Goal: Task Accomplishment & Management: Complete application form

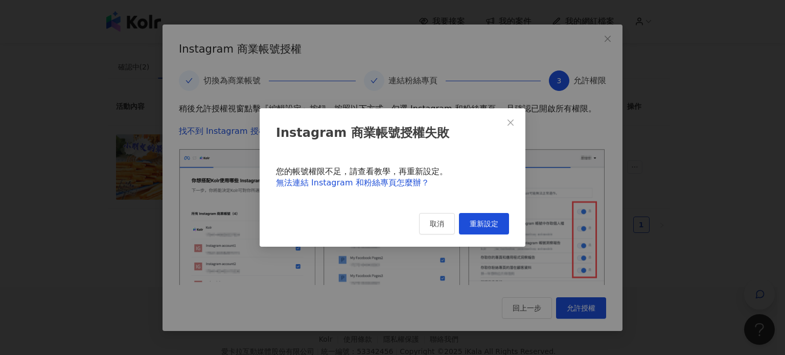
scroll to position [0, 329]
click at [425, 225] on button "取消" at bounding box center [437, 223] width 36 height 21
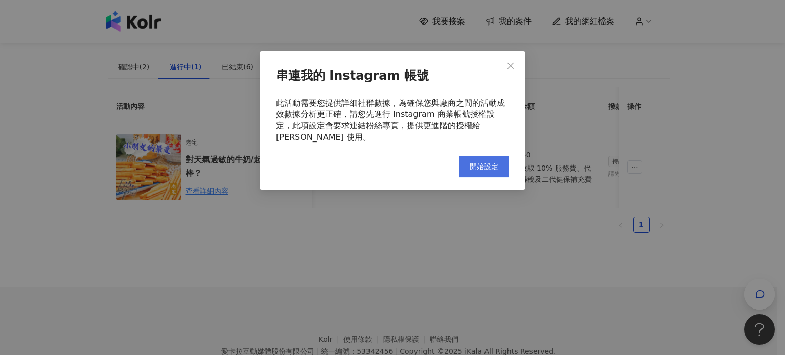
click at [487, 163] on span "開始設定" at bounding box center [484, 167] width 29 height 8
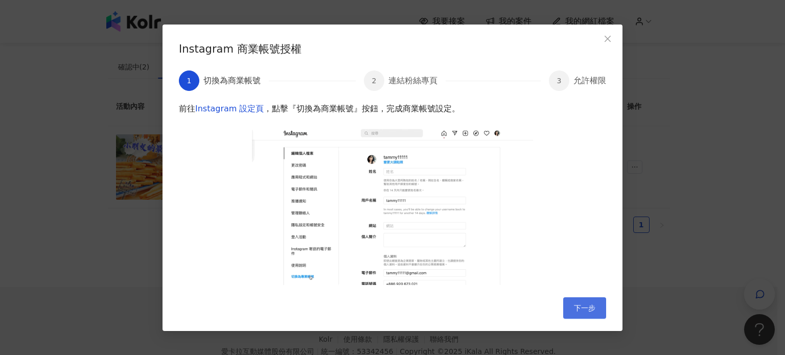
click at [571, 303] on button "下一步" at bounding box center [584, 307] width 43 height 21
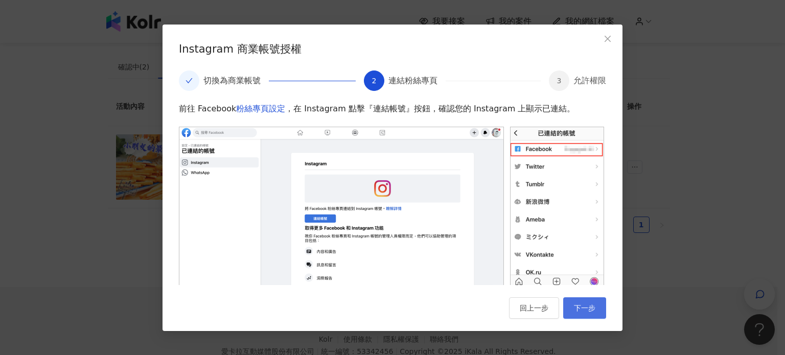
click at [584, 310] on span "下一步" at bounding box center [584, 308] width 21 height 8
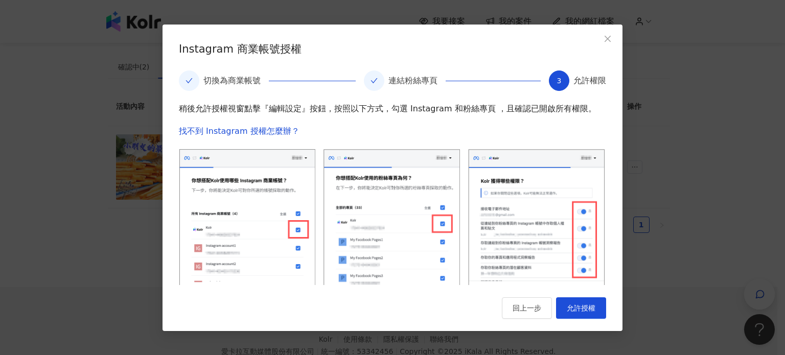
click at [584, 310] on span "允許授權" at bounding box center [581, 308] width 29 height 8
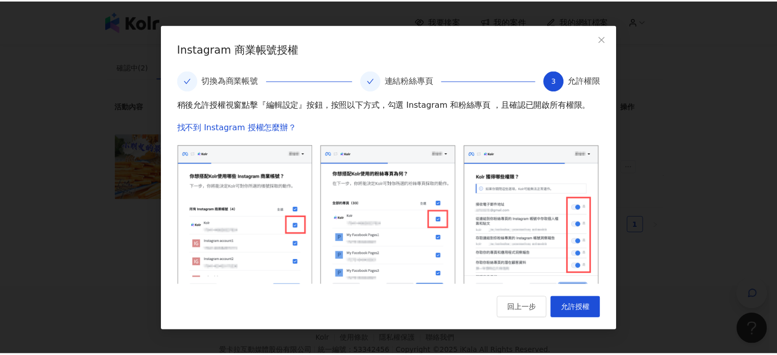
scroll to position [0, 0]
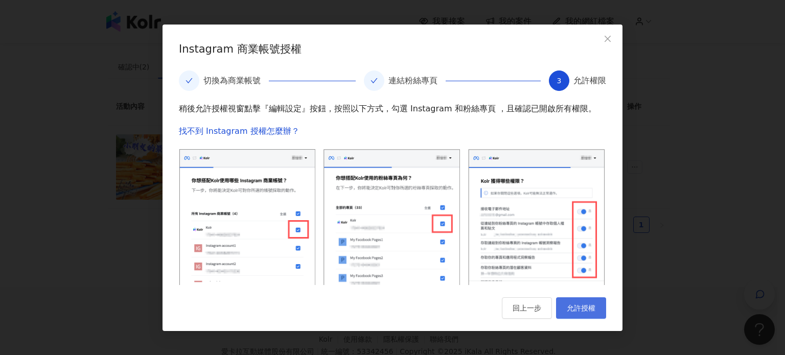
click at [586, 306] on span "允許授權" at bounding box center [581, 308] width 29 height 8
click at [608, 40] on icon "close" at bounding box center [608, 39] width 8 height 8
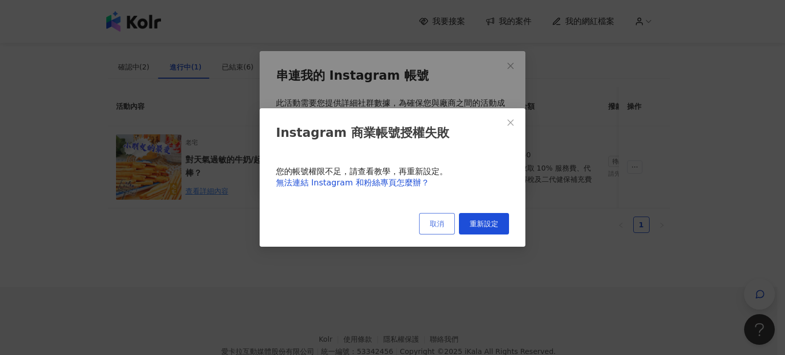
click at [425, 223] on button "取消" at bounding box center [437, 223] width 36 height 21
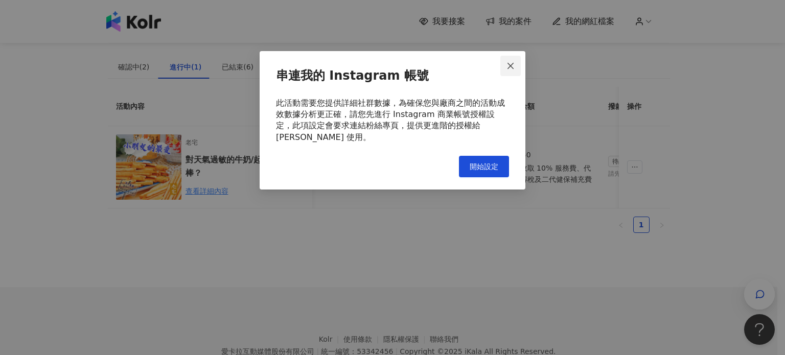
click at [510, 57] on button "Close" at bounding box center [510, 66] width 20 height 20
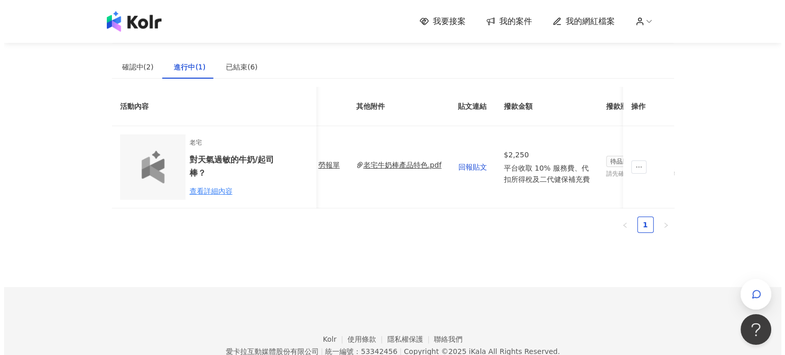
scroll to position [0, 411]
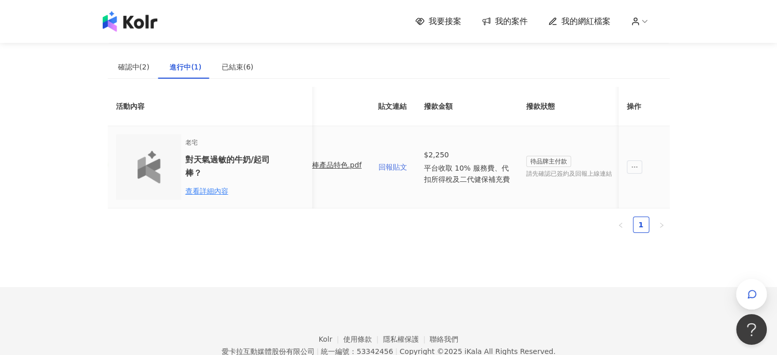
click at [399, 166] on span "回報貼文" at bounding box center [393, 167] width 29 height 8
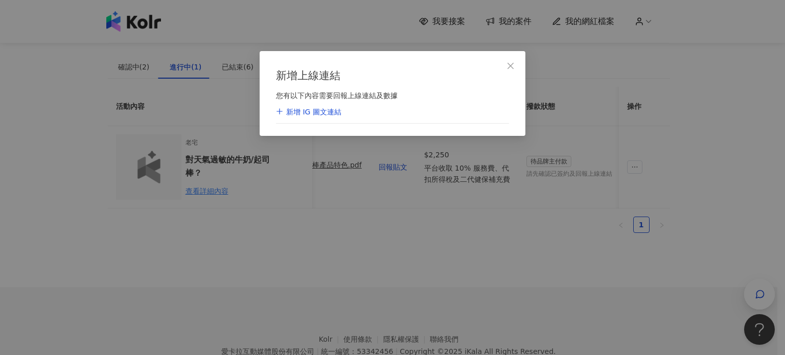
click at [323, 112] on div "新增 IG 圖文連結" at bounding box center [308, 112] width 65 height 10
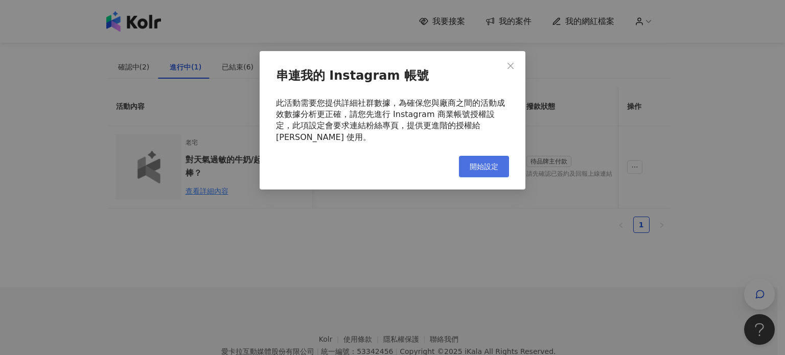
click at [493, 161] on button "開始設定" at bounding box center [484, 166] width 50 height 21
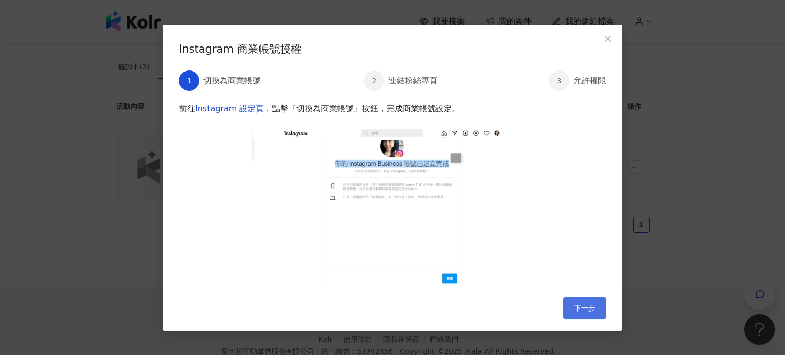
click at [587, 312] on span "下一步" at bounding box center [584, 308] width 21 height 8
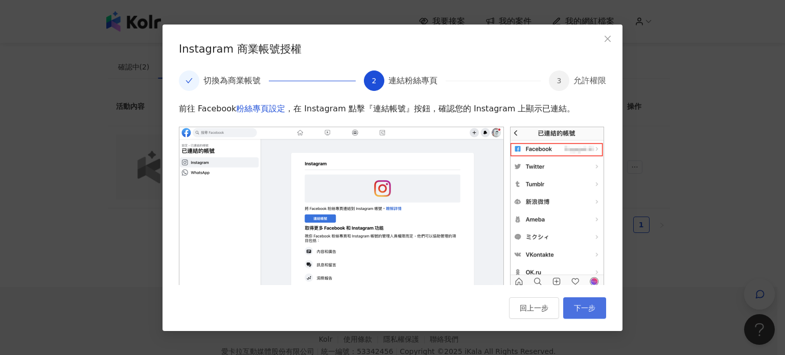
click at [588, 308] on span "下一步" at bounding box center [584, 308] width 21 height 8
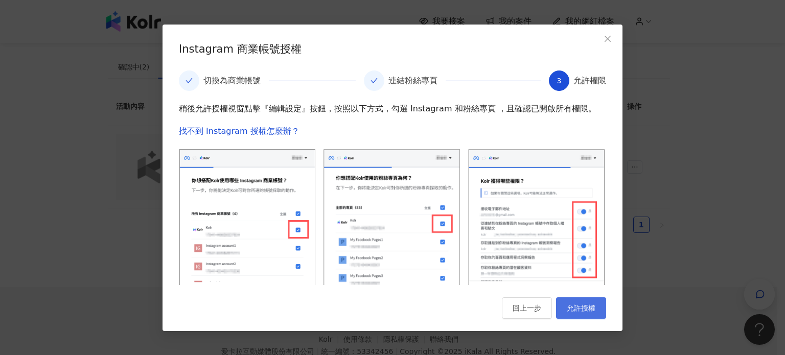
click at [586, 309] on span "允許授權" at bounding box center [581, 308] width 29 height 8
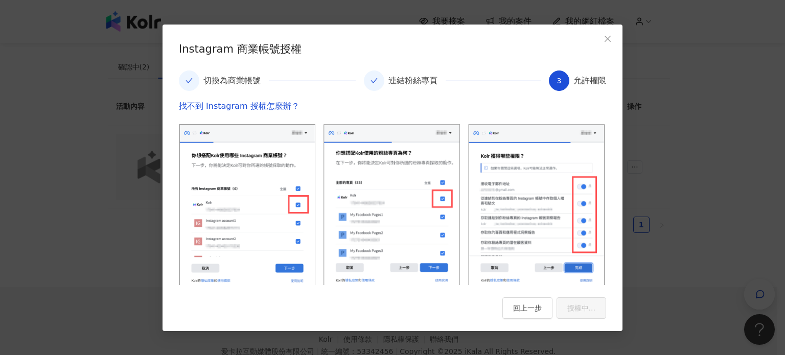
scroll to position [39, 0]
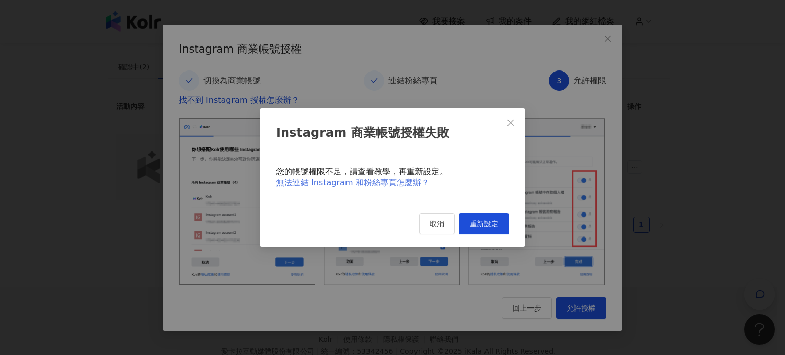
click at [402, 178] on link "無法連結 Instagram 和粉絲專頁怎麼辦？" at bounding box center [352, 183] width 153 height 10
click at [431, 224] on span "取消" at bounding box center [437, 224] width 14 height 8
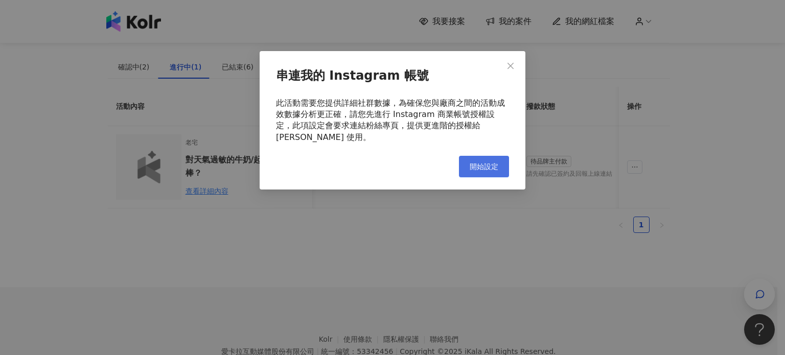
click at [491, 163] on span "開始設定" at bounding box center [484, 167] width 29 height 8
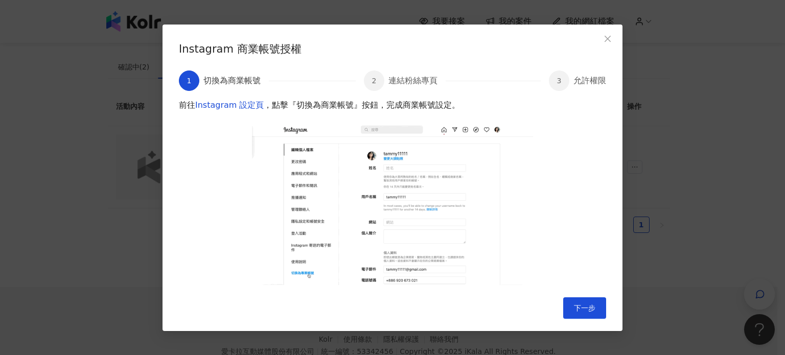
scroll to position [0, 0]
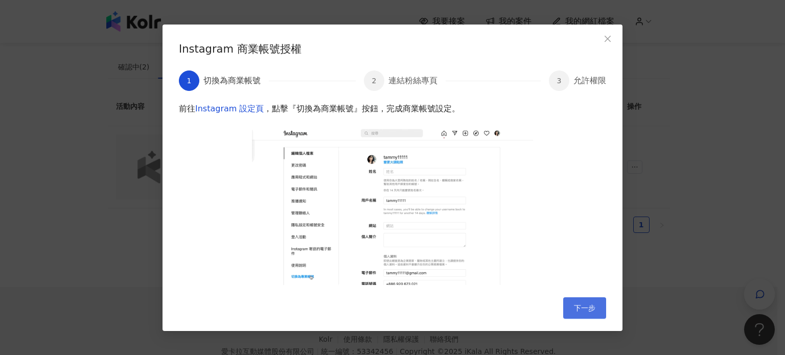
click at [589, 304] on span "下一步" at bounding box center [584, 308] width 21 height 8
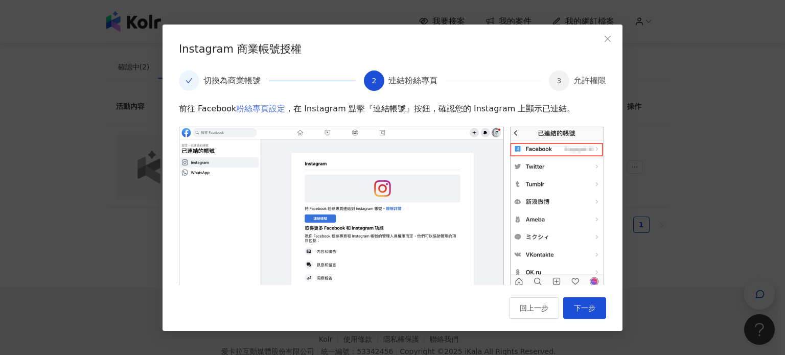
click at [265, 108] on link "粉絲專頁設定" at bounding box center [260, 109] width 49 height 10
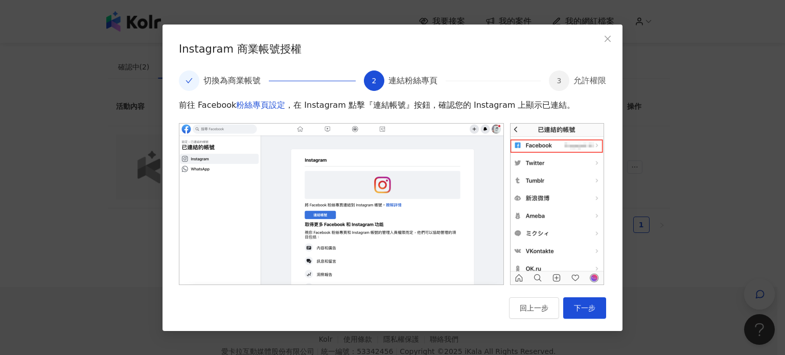
scroll to position [11, 0]
click at [589, 309] on span "下一步" at bounding box center [584, 308] width 21 height 8
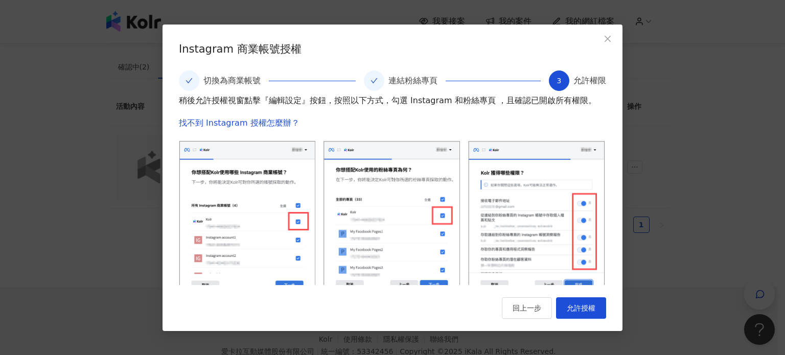
scroll to position [0, 6]
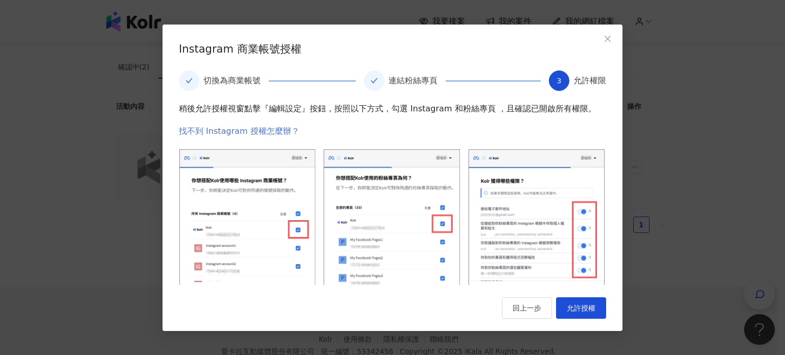
click at [263, 130] on link "找不到 Instagram 授權怎麼辦？" at bounding box center [239, 131] width 121 height 10
click at [587, 310] on span "允許授權" at bounding box center [581, 308] width 29 height 8
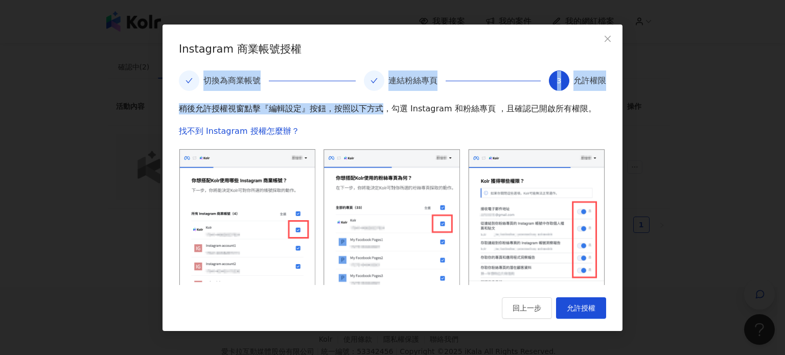
drag, startPoint x: 457, startPoint y: 38, endPoint x: 379, endPoint y: 109, distance: 105.3
click at [379, 109] on div "Instagram 商業帳號授權 切換為商業帳號 連結粉絲專頁 3 允許權限 稍後允許授權視窗點擊『編輯設定』按鈕，按照以下方式，勾選 Instagram 和…" at bounding box center [393, 178] width 460 height 307
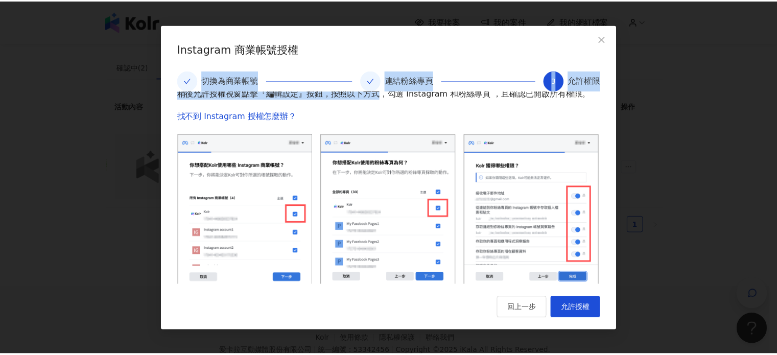
scroll to position [39, 6]
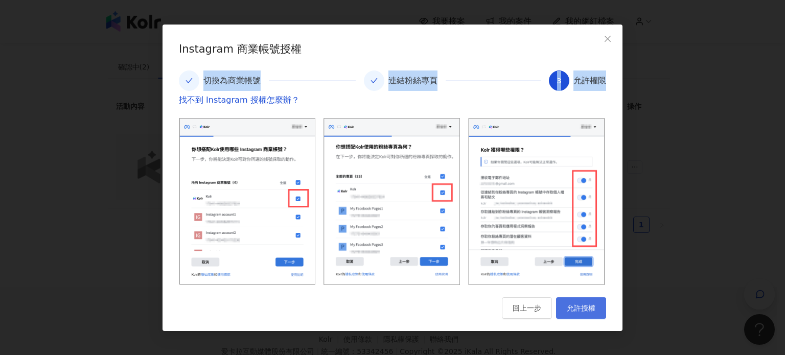
click at [588, 306] on span "允許授權" at bounding box center [581, 308] width 29 height 8
click at [600, 314] on button "允許授權" at bounding box center [581, 307] width 50 height 21
click at [611, 40] on icon "close" at bounding box center [608, 39] width 8 height 8
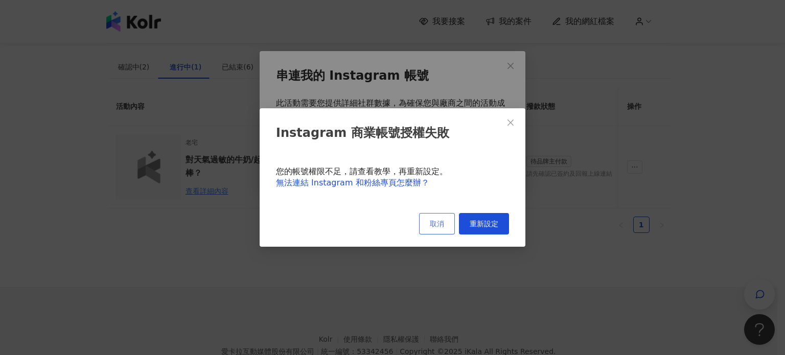
click at [447, 227] on button "取消" at bounding box center [437, 223] width 36 height 21
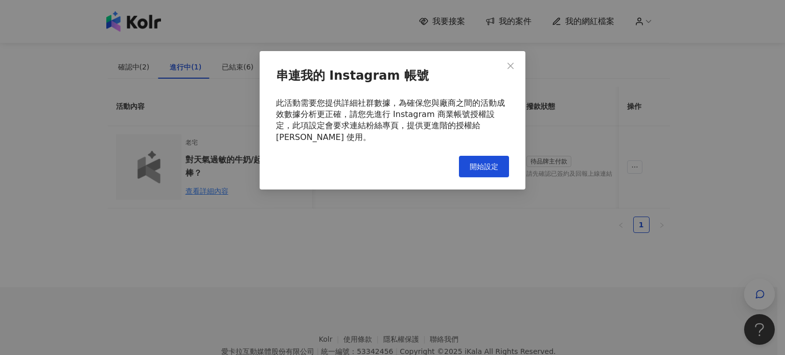
click at [512, 64] on icon "close" at bounding box center [511, 66] width 8 height 8
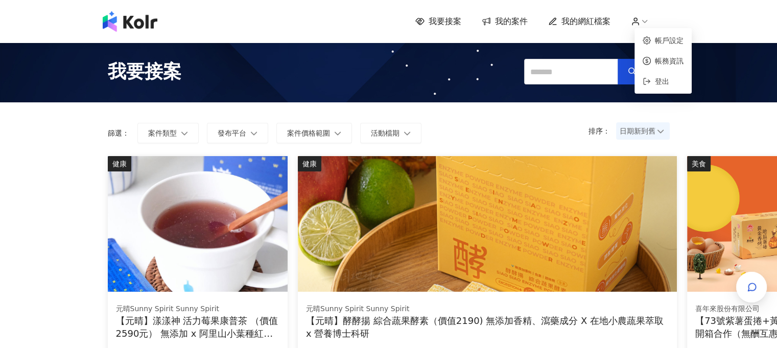
click at [640, 22] on icon at bounding box center [635, 21] width 9 height 9
click at [662, 37] on link "帳戶設定" at bounding box center [669, 40] width 29 height 8
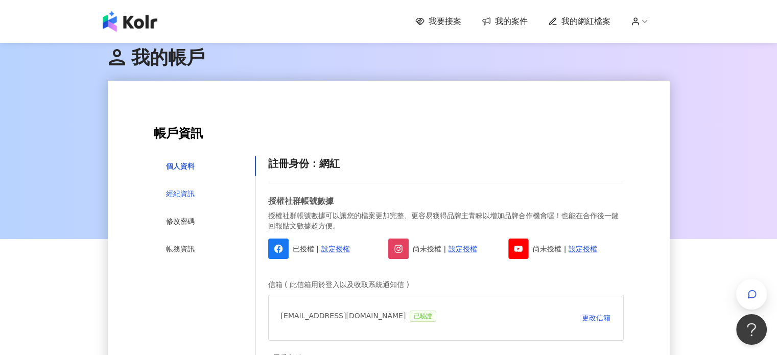
click at [192, 195] on div "經紀資訊" at bounding box center [180, 193] width 29 height 11
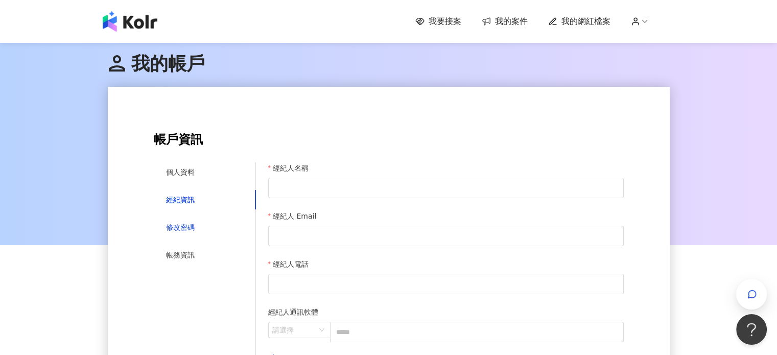
click at [191, 226] on div "修改密碼" at bounding box center [180, 227] width 29 height 11
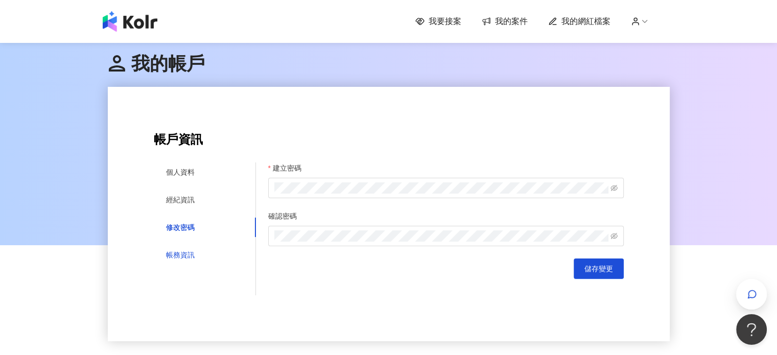
click at [186, 255] on div "帳務資訊" at bounding box center [180, 254] width 29 height 11
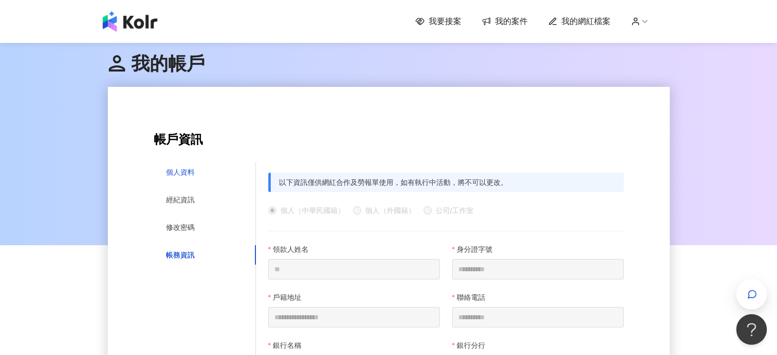
click at [186, 167] on div "個人資料" at bounding box center [180, 172] width 29 height 11
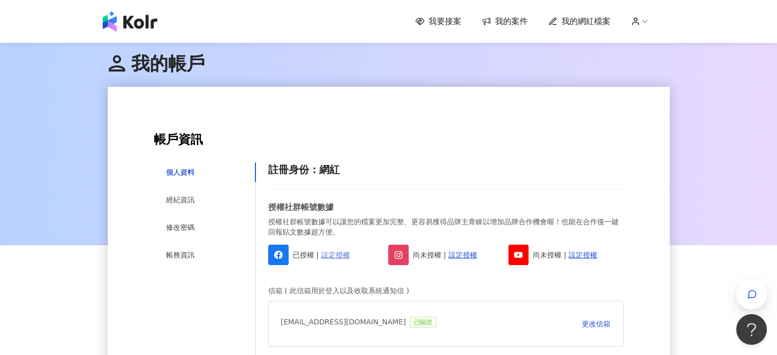
click at [341, 254] on link "設定授權" at bounding box center [336, 254] width 29 height 11
click at [511, 24] on span "我的案件" at bounding box center [511, 21] width 33 height 11
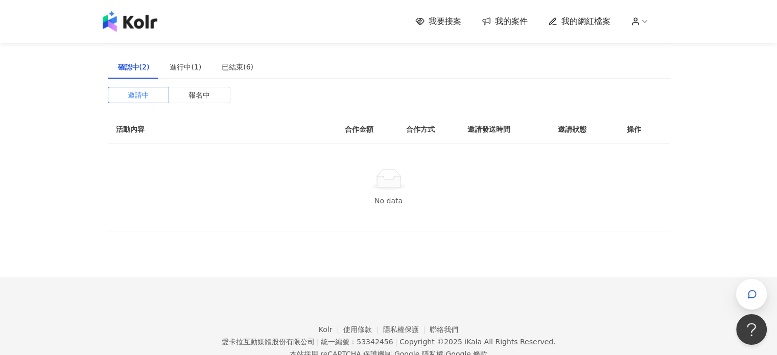
click at [590, 22] on span "我的網紅檔案" at bounding box center [586, 21] width 49 height 11
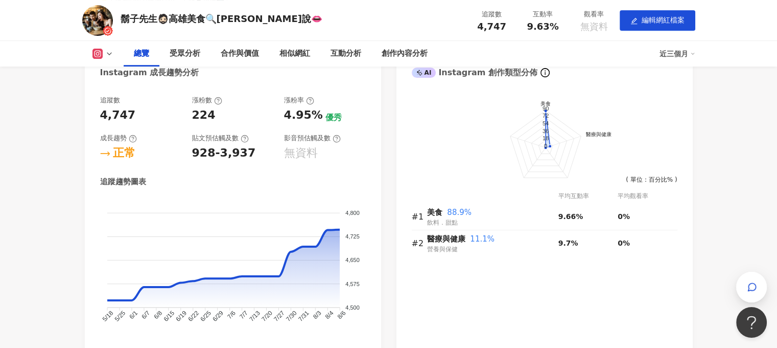
scroll to position [409, 0]
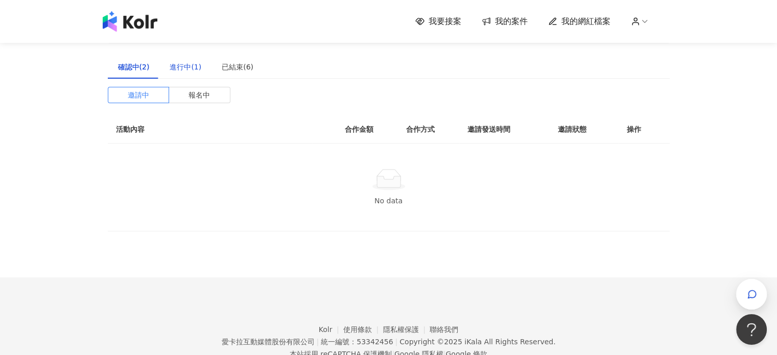
click at [188, 67] on div "進行中(1)" at bounding box center [186, 66] width 32 height 11
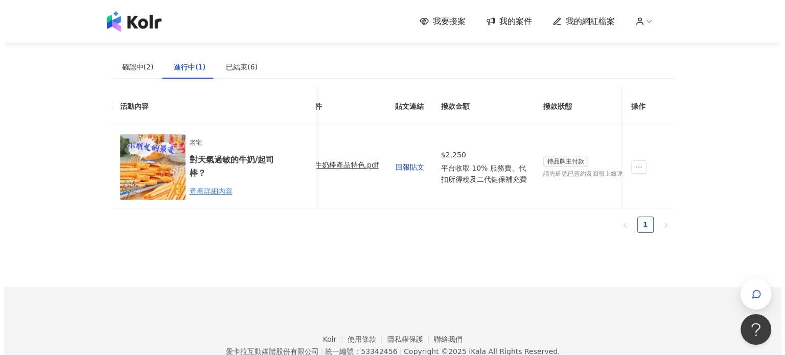
scroll to position [0, 411]
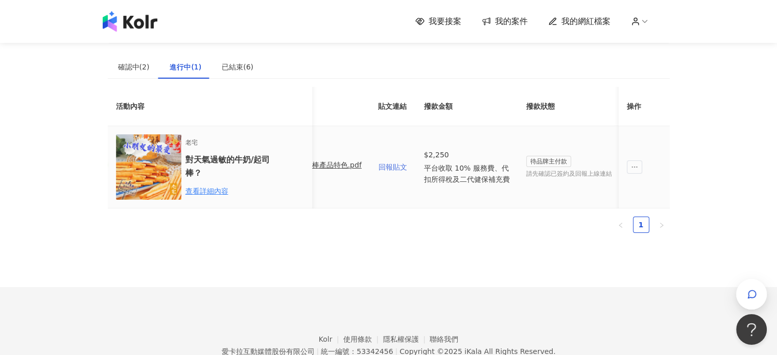
click at [399, 166] on span "回報貼文" at bounding box center [393, 167] width 29 height 8
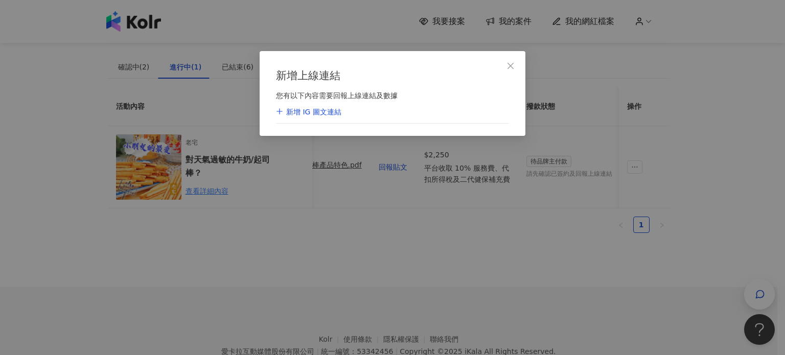
click at [299, 111] on div "新增 IG 圖文連結" at bounding box center [308, 112] width 65 height 10
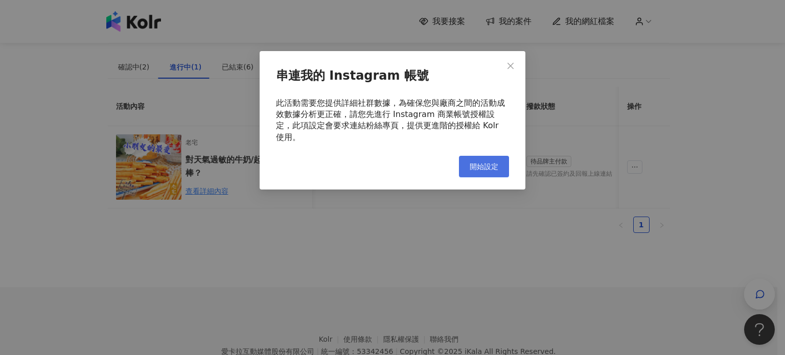
click at [488, 163] on span "開始設定" at bounding box center [484, 167] width 29 height 8
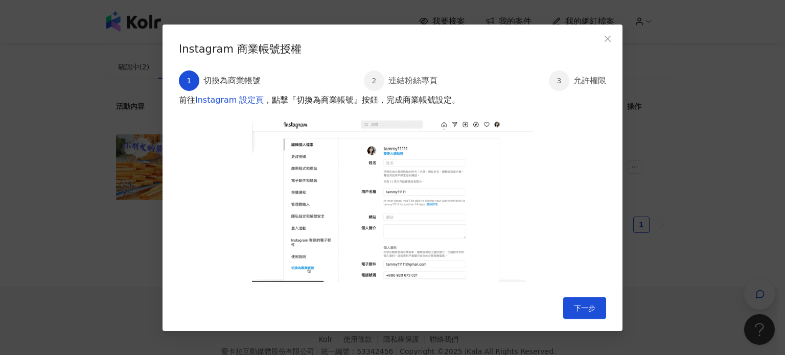
scroll to position [16, 0]
click at [595, 310] on button "下一步" at bounding box center [584, 307] width 43 height 21
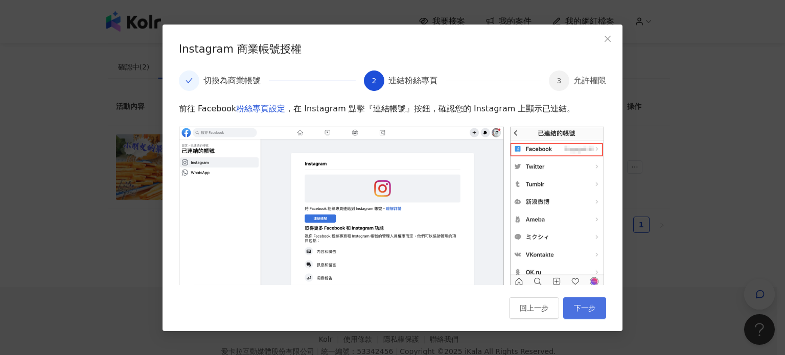
click at [587, 306] on span "下一步" at bounding box center [584, 308] width 21 height 8
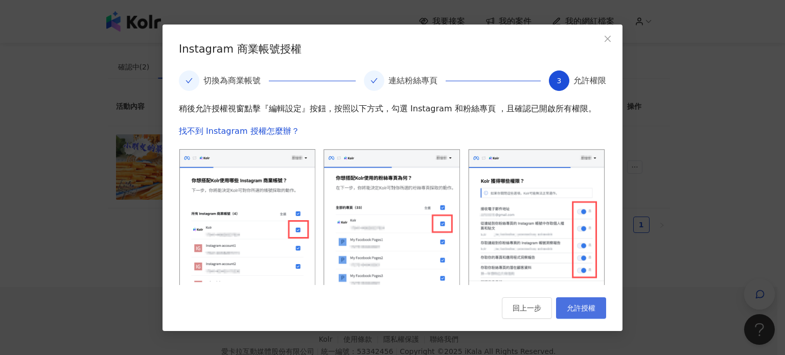
click at [581, 309] on span "允許授權" at bounding box center [581, 308] width 29 height 8
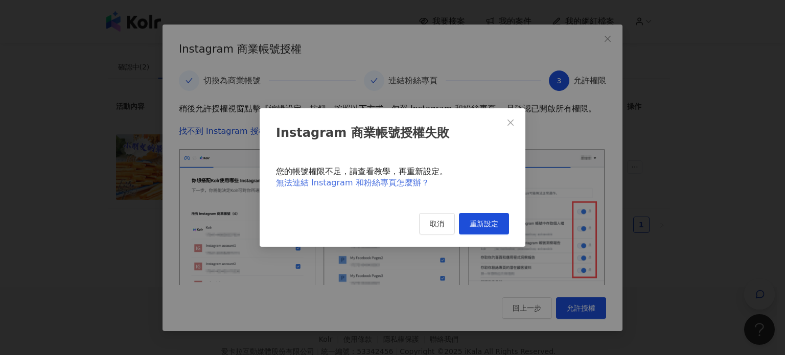
click at [397, 178] on link "無法連結 Instagram 和粉絲專頁怎麼辦？" at bounding box center [352, 183] width 153 height 10
click at [440, 228] on span "取消" at bounding box center [437, 224] width 14 height 8
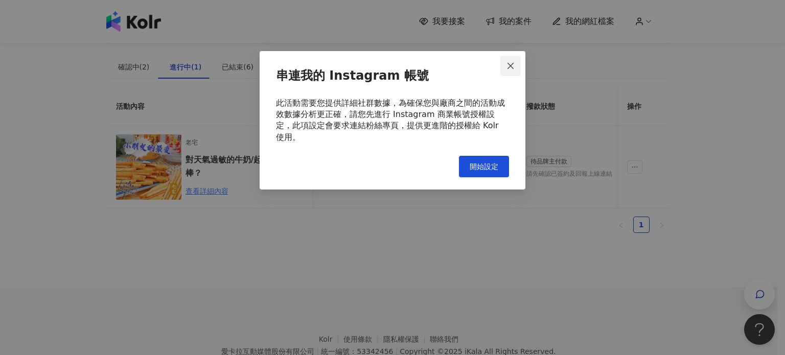
click at [511, 63] on icon "close" at bounding box center [511, 66] width 8 height 8
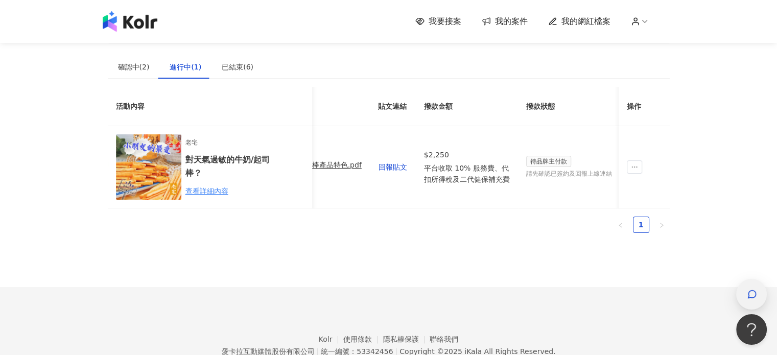
click at [746, 294] on div "button" at bounding box center [751, 294] width 13 height 23
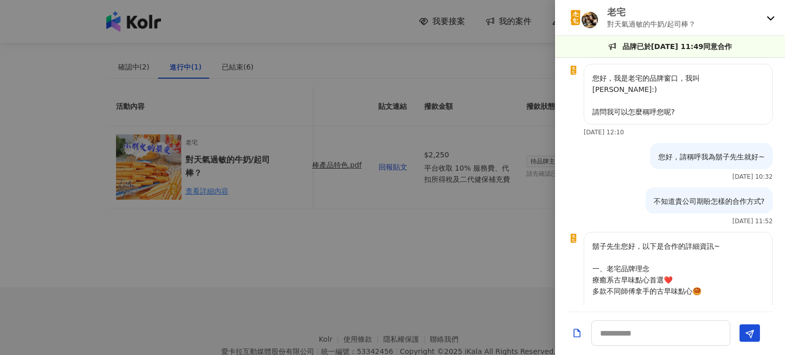
scroll to position [1069, 0]
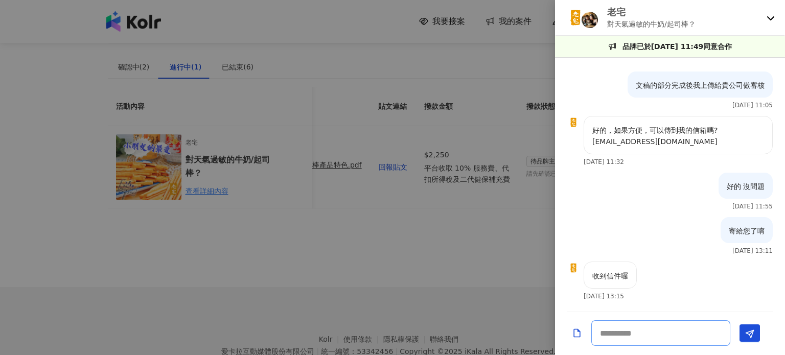
click at [644, 335] on textarea at bounding box center [660, 333] width 139 height 26
paste textarea "**********"
type textarea "**********"
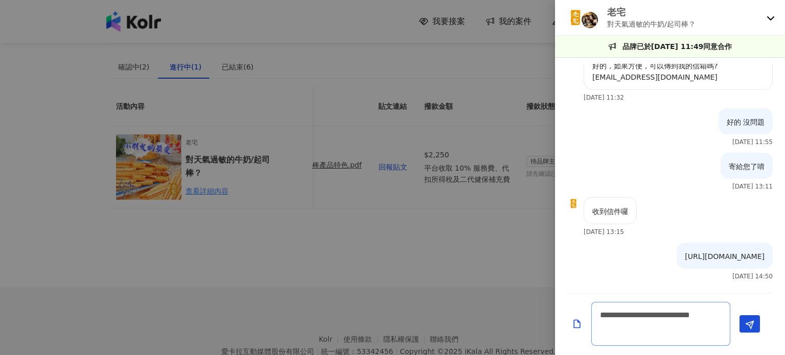
scroll to position [1145, 0]
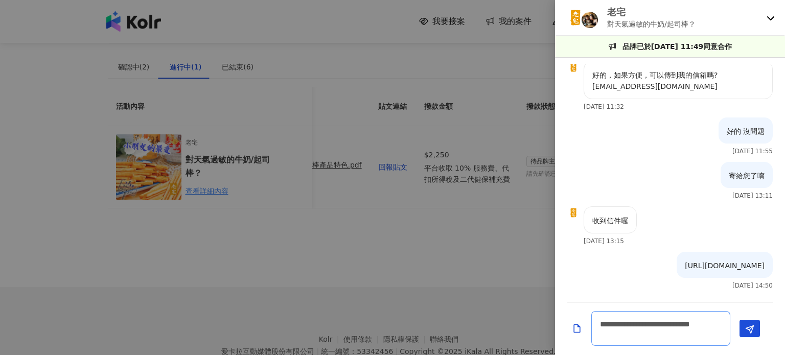
type textarea "**********"
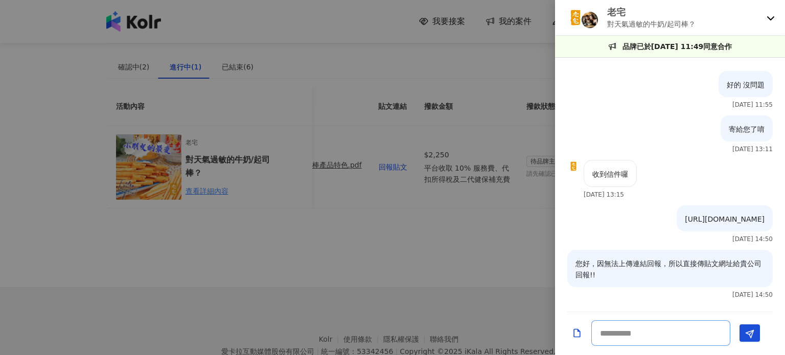
click at [654, 335] on textarea at bounding box center [660, 333] width 139 height 26
click at [665, 332] on textarea "******" at bounding box center [660, 333] width 139 height 26
type textarea "**********"
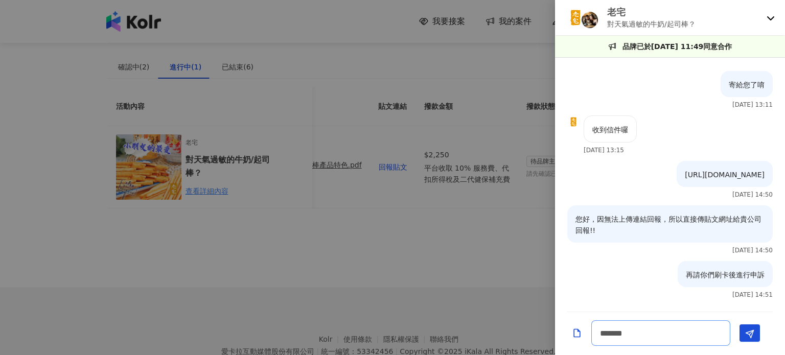
type textarea "********"
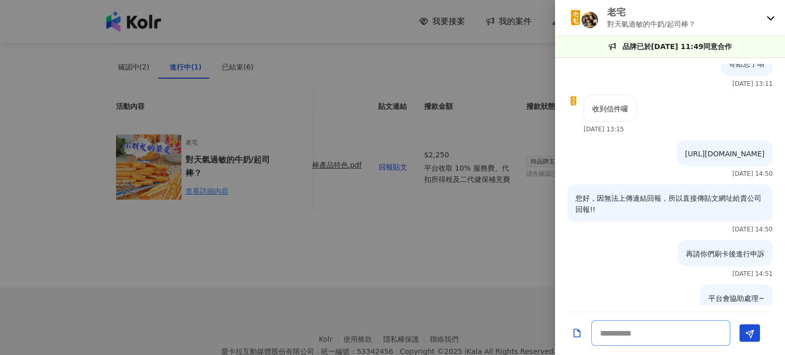
scroll to position [1280, 0]
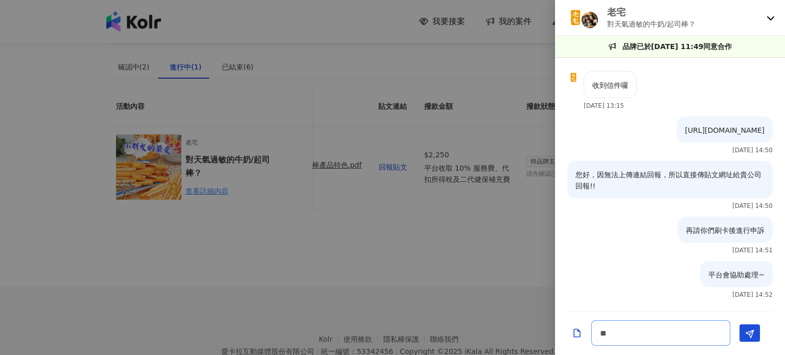
type textarea "**"
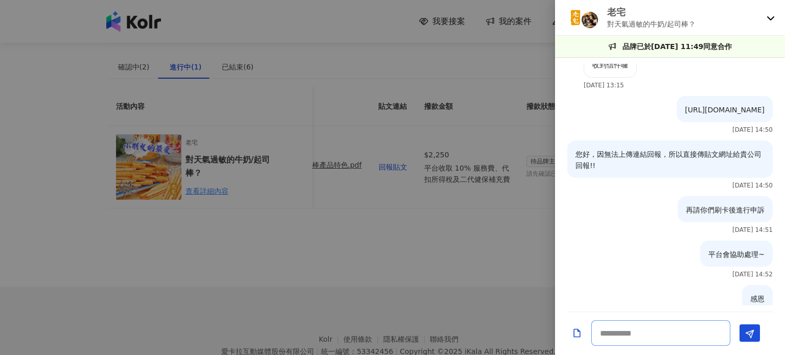
scroll to position [1325, 0]
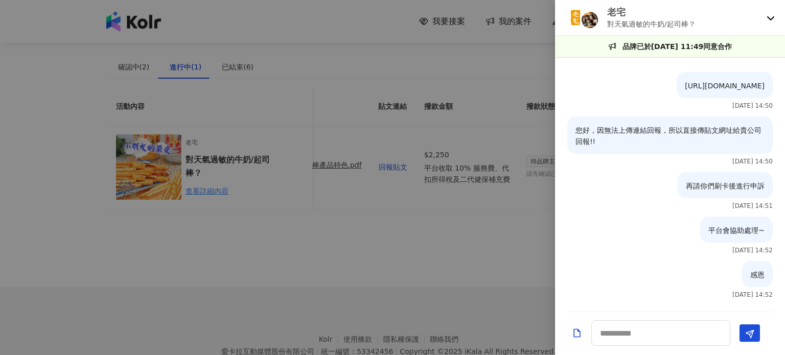
click at [477, 264] on div at bounding box center [392, 177] width 785 height 355
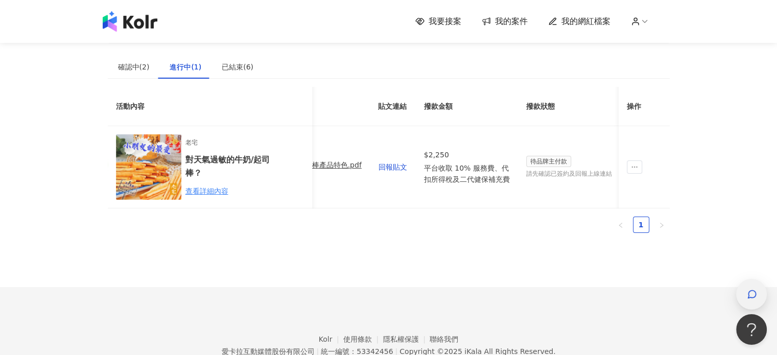
click at [754, 294] on icon "button" at bounding box center [752, 294] width 10 height 10
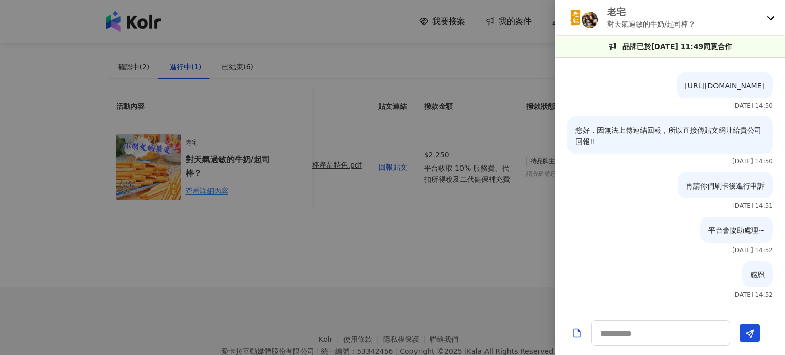
click at [768, 17] on icon at bounding box center [770, 18] width 7 height 4
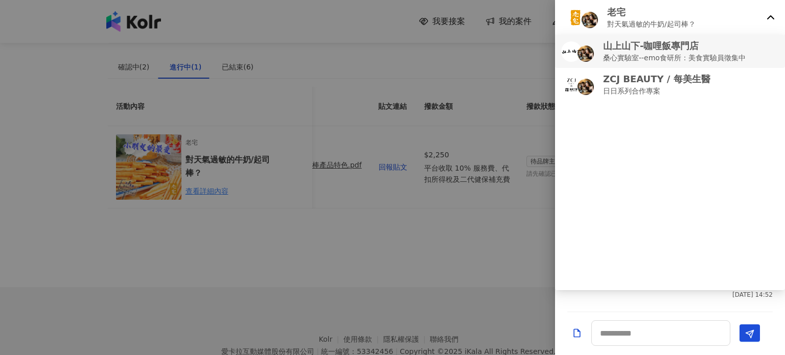
click at [674, 55] on p "桑心實驗室--emo食研所：美食實驗員徵集中" at bounding box center [674, 57] width 143 height 11
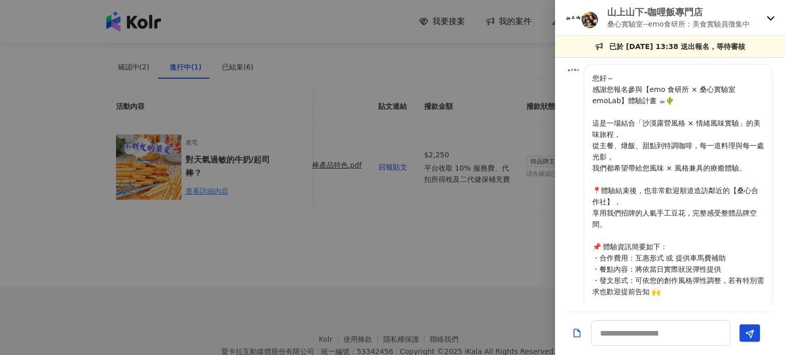
scroll to position [129, 0]
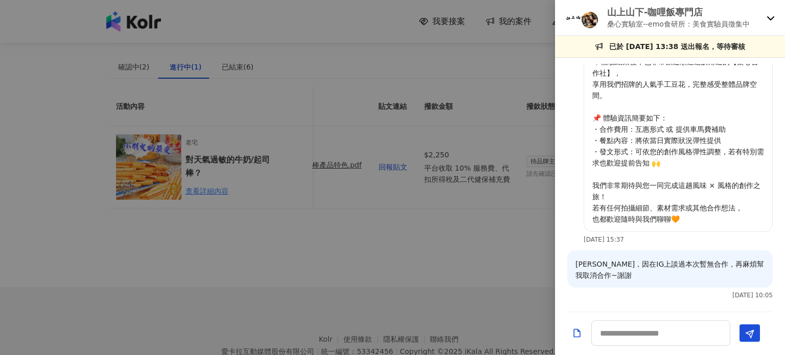
click at [769, 16] on icon at bounding box center [771, 18] width 8 height 8
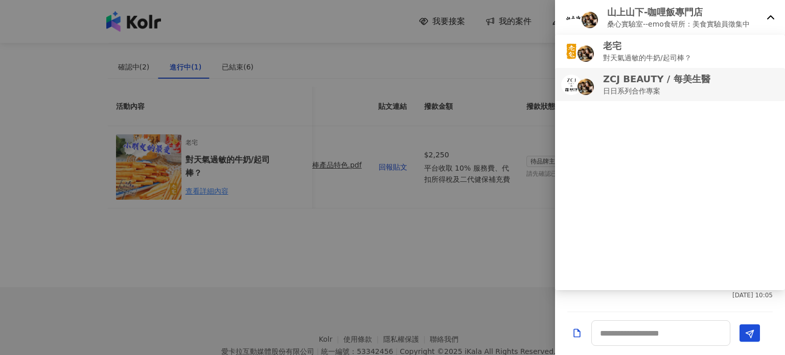
click at [667, 87] on p "日日系列合作專案" at bounding box center [656, 90] width 107 height 11
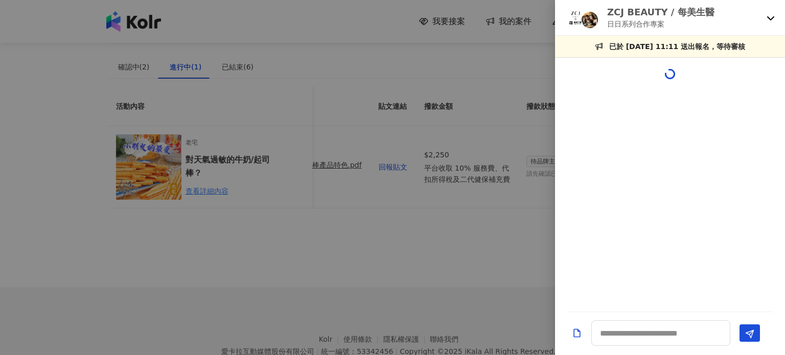
scroll to position [0, 0]
click at [769, 18] on icon at bounding box center [770, 18] width 7 height 4
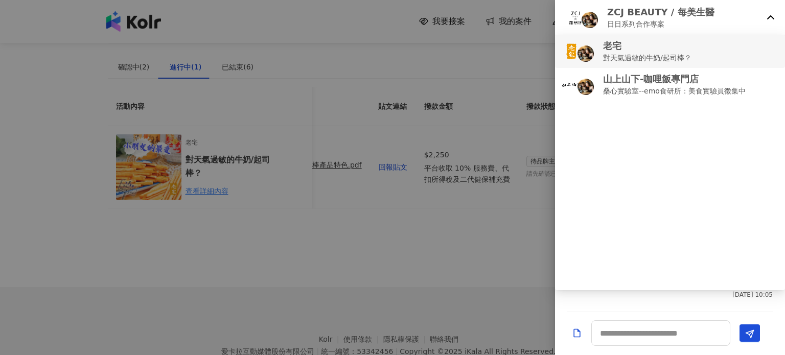
click at [674, 55] on p "對天氣過敏的牛奶/起司棒？" at bounding box center [647, 57] width 88 height 11
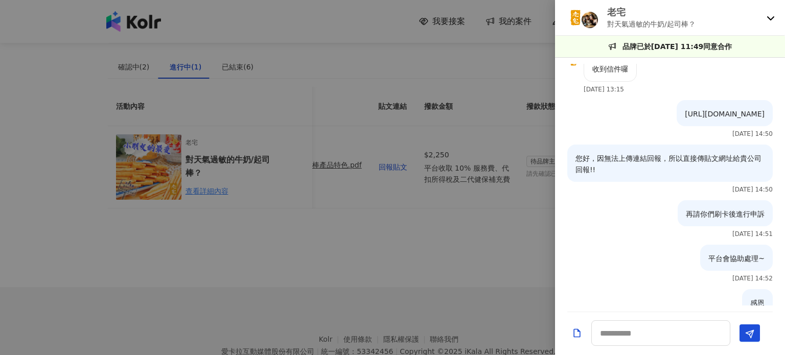
scroll to position [1274, 0]
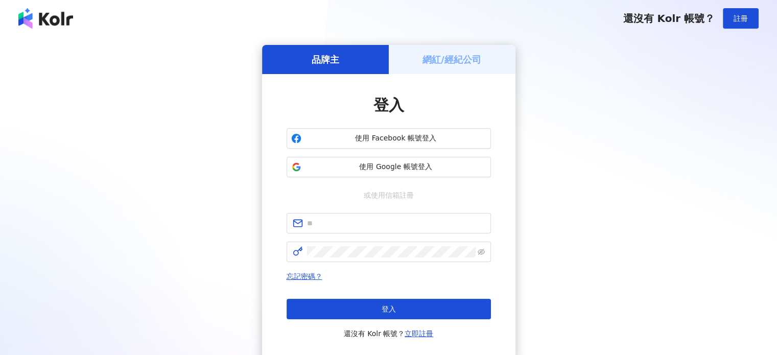
click at [452, 56] on h5 "網紅/經紀公司" at bounding box center [452, 59] width 59 height 13
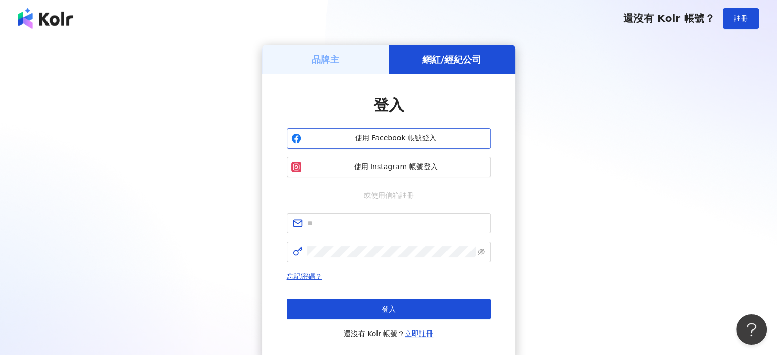
click at [370, 136] on span "使用 Facebook 帳號登入" at bounding box center [396, 138] width 181 height 10
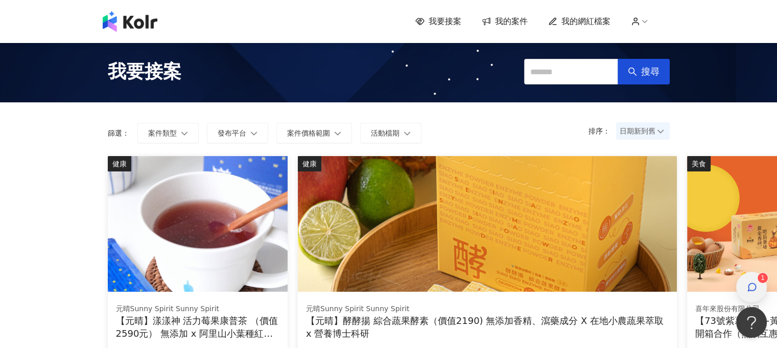
click at [756, 284] on icon "button" at bounding box center [752, 287] width 10 height 10
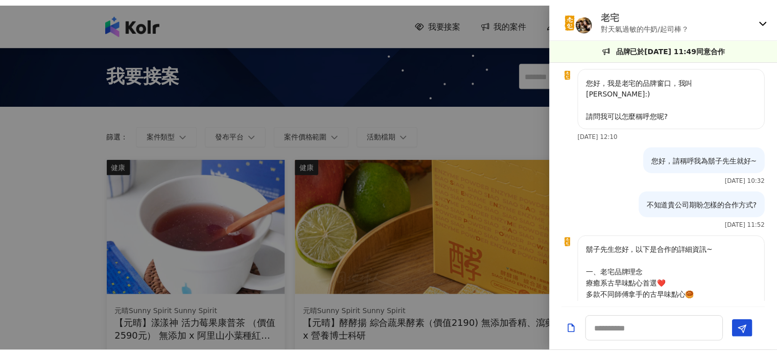
scroll to position [1378, 0]
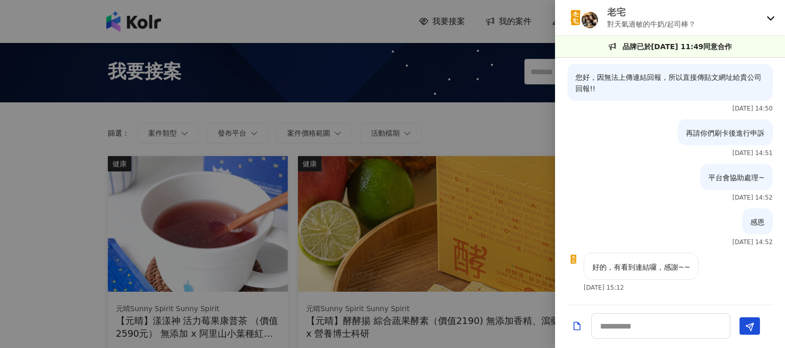
click at [769, 16] on icon at bounding box center [771, 18] width 8 height 8
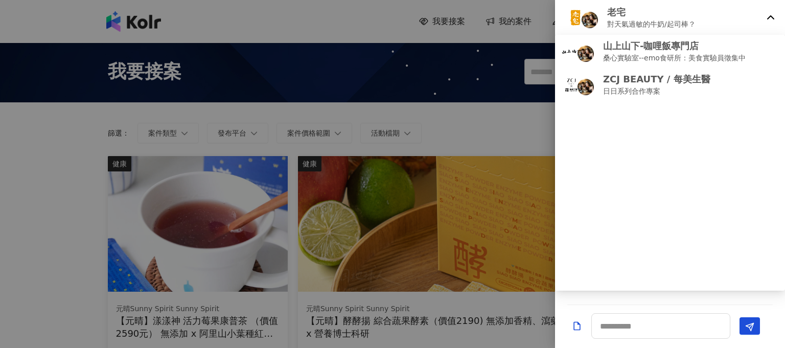
click at [767, 18] on icon at bounding box center [771, 18] width 8 height 8
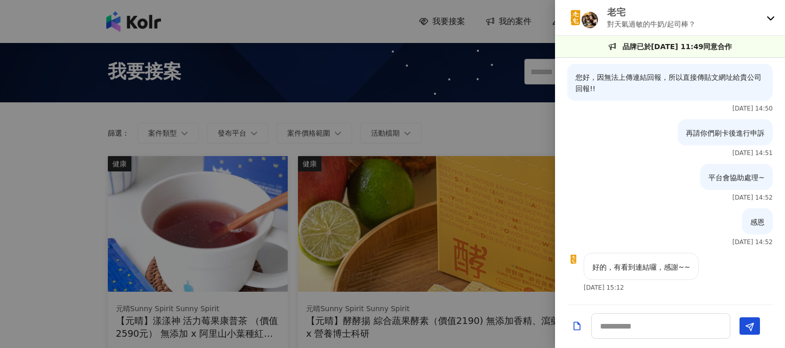
click at [507, 122] on div at bounding box center [392, 174] width 785 height 348
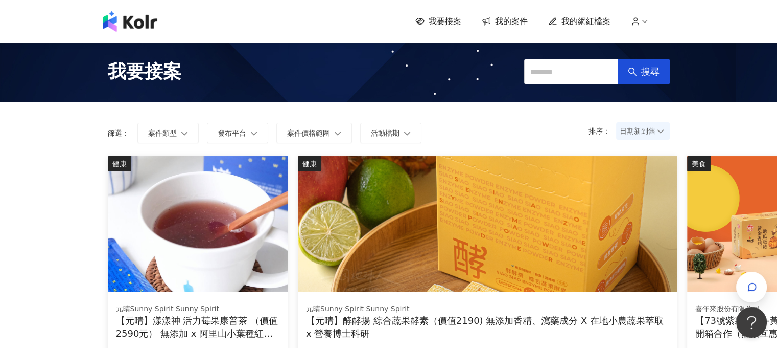
click at [519, 22] on span "我的案件" at bounding box center [511, 21] width 33 height 11
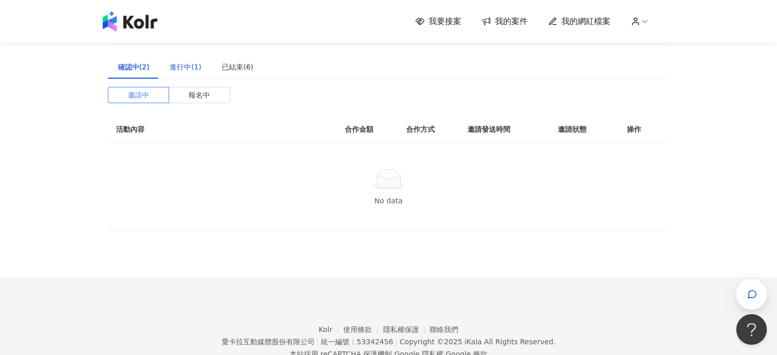
click at [195, 69] on div "進行中(1)" at bounding box center [186, 66] width 32 height 11
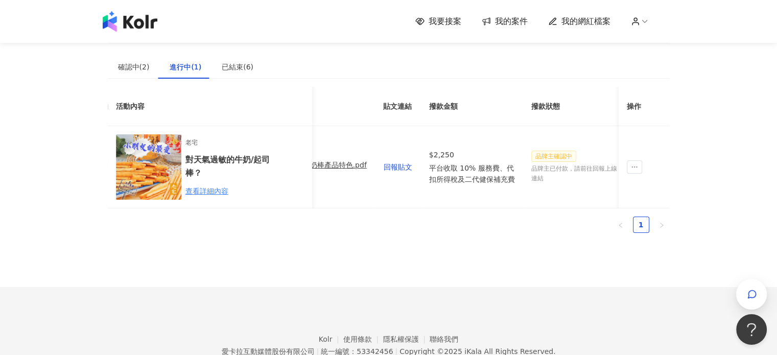
scroll to position [0, 411]
click at [635, 169] on icon "ellipsis" at bounding box center [634, 167] width 7 height 7
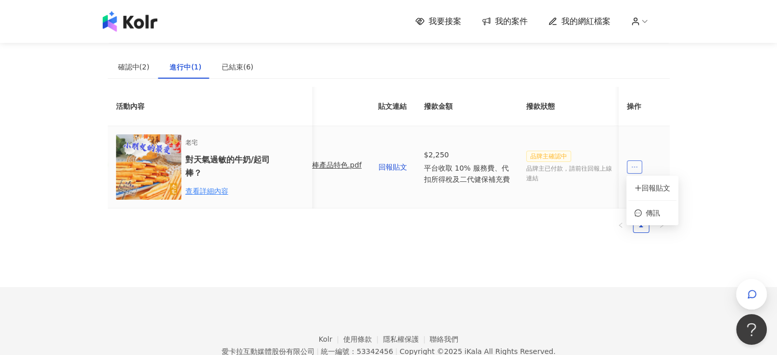
click at [635, 169] on icon "ellipsis" at bounding box center [634, 167] width 7 height 7
click at [645, 19] on icon at bounding box center [644, 21] width 9 height 9
click at [650, 24] on icon at bounding box center [644, 21] width 9 height 9
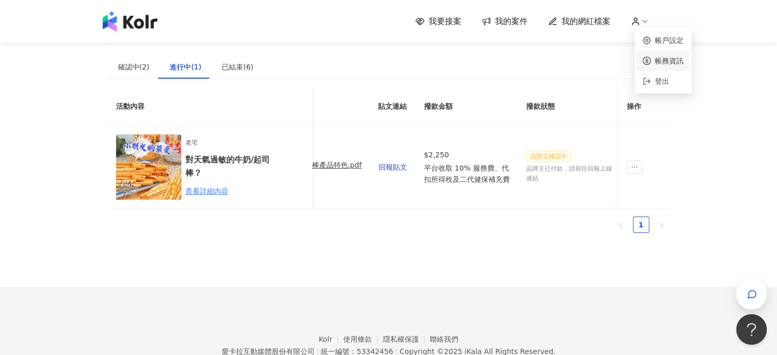
click at [659, 57] on link "帳務資訊" at bounding box center [669, 61] width 29 height 8
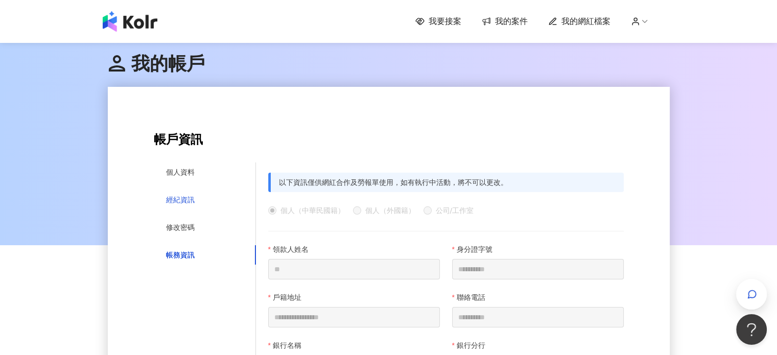
click at [186, 197] on div "經紀資訊" at bounding box center [180, 199] width 29 height 11
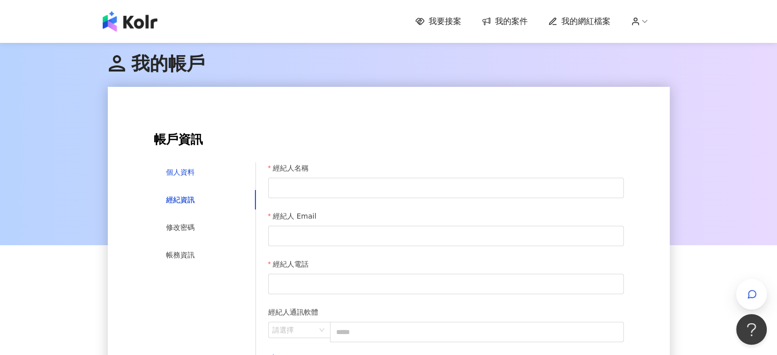
click at [191, 169] on div "個人資料" at bounding box center [180, 172] width 29 height 11
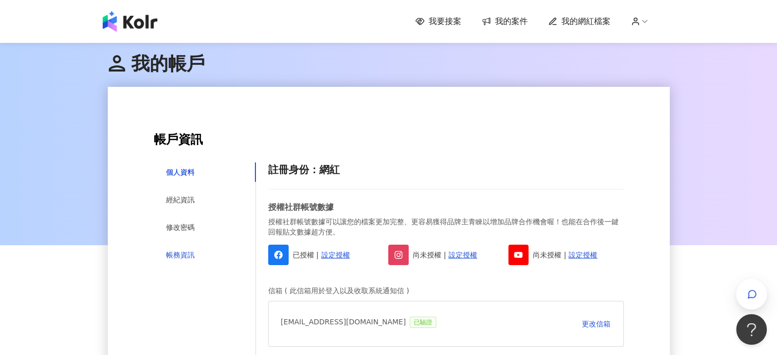
click at [187, 253] on div "帳務資訊" at bounding box center [180, 254] width 29 height 11
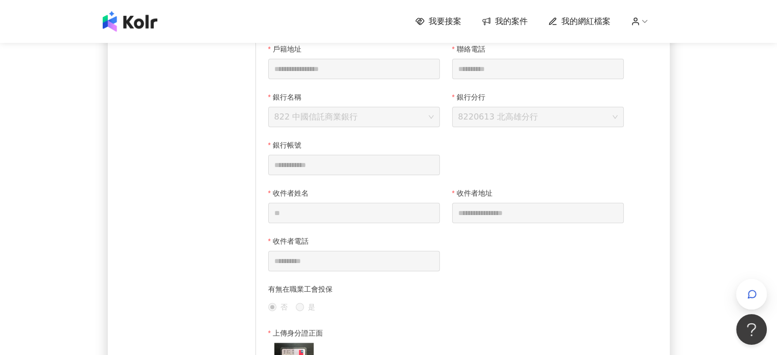
scroll to position [160, 0]
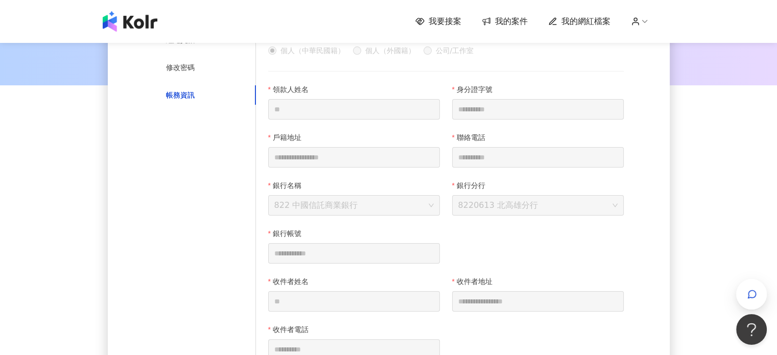
click at [644, 26] on div "我要接案 我的案件 我的網紅檔案" at bounding box center [543, 21] width 255 height 11
click at [640, 21] on icon at bounding box center [635, 21] width 9 height 9
click at [655, 38] on link "帳戶設定" at bounding box center [669, 41] width 29 height 8
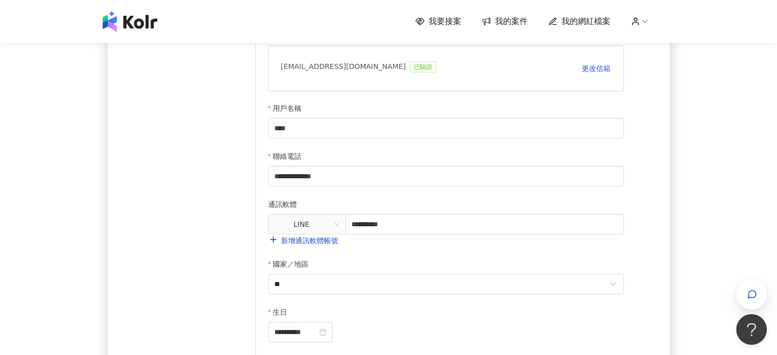
scroll to position [51, 0]
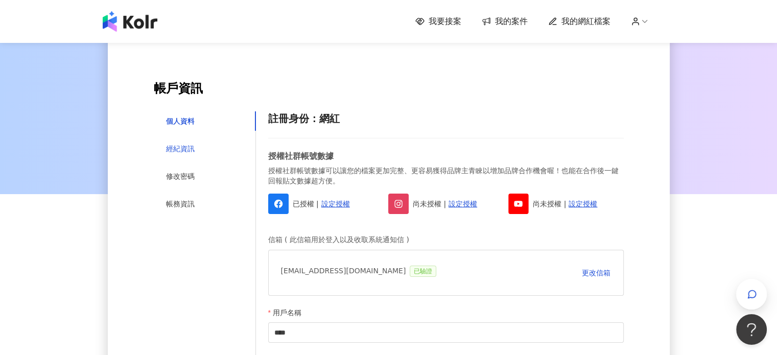
click at [191, 147] on div "經紀資訊" at bounding box center [180, 148] width 29 height 11
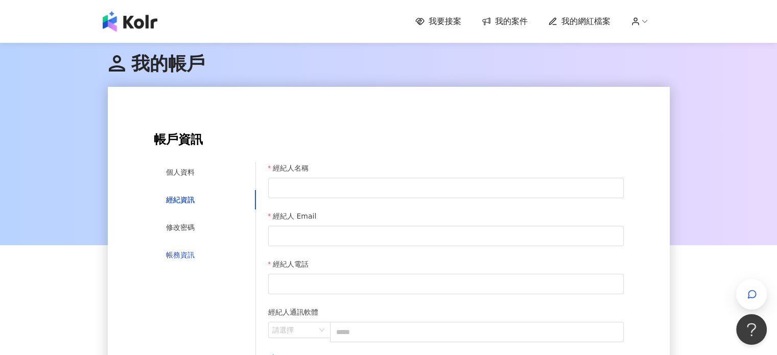
click at [183, 251] on div "帳務資訊" at bounding box center [180, 254] width 29 height 11
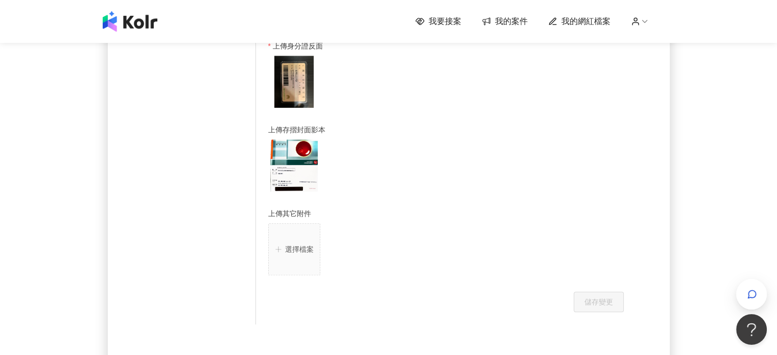
scroll to position [613, 0]
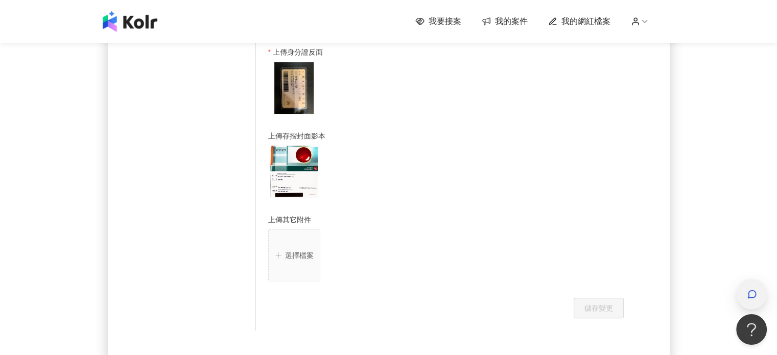
click at [752, 289] on icon "button" at bounding box center [752, 294] width 10 height 10
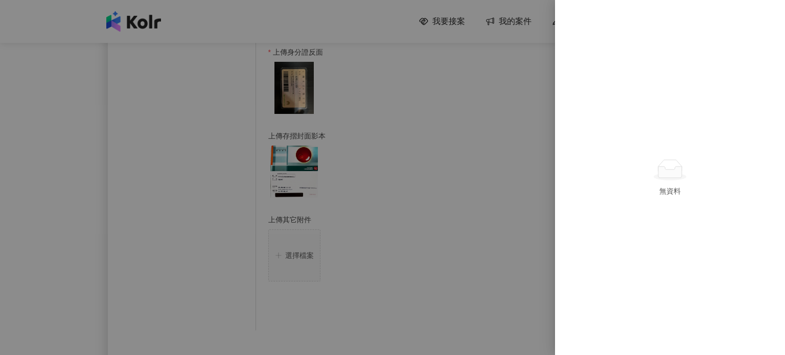
click at [486, 90] on div at bounding box center [392, 177] width 785 height 355
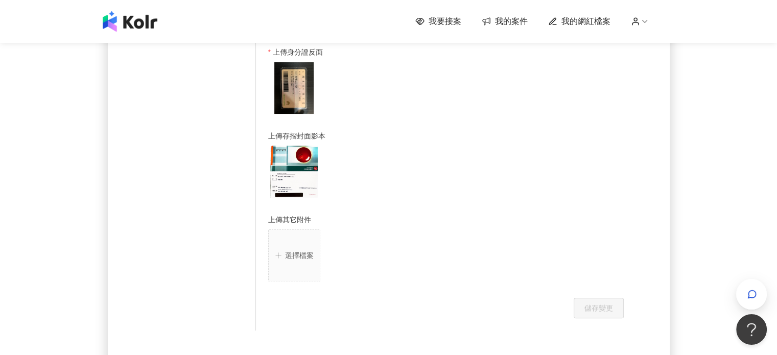
click at [455, 21] on span "我要接案" at bounding box center [445, 21] width 33 height 11
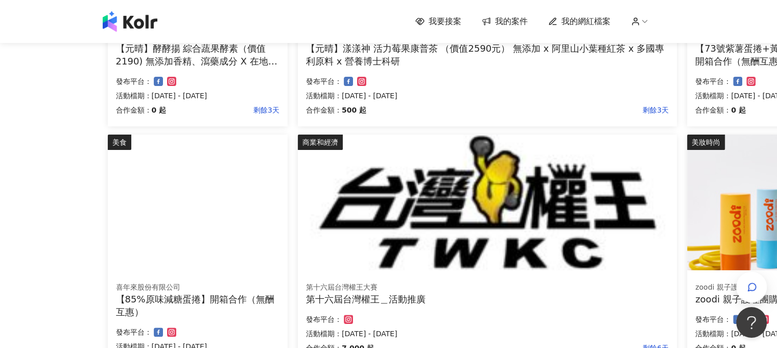
scroll to position [256, 0]
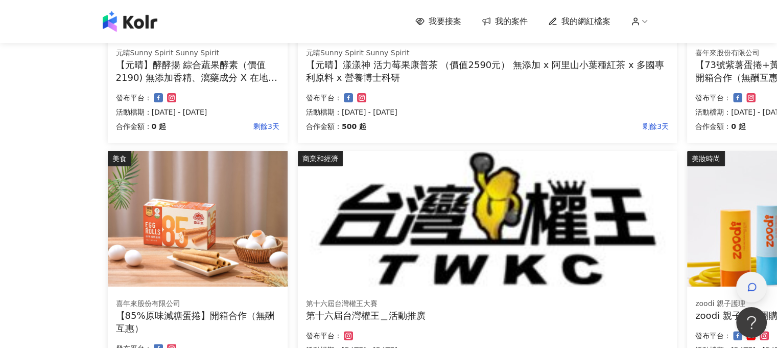
click at [755, 290] on icon "button" at bounding box center [752, 287] width 10 height 10
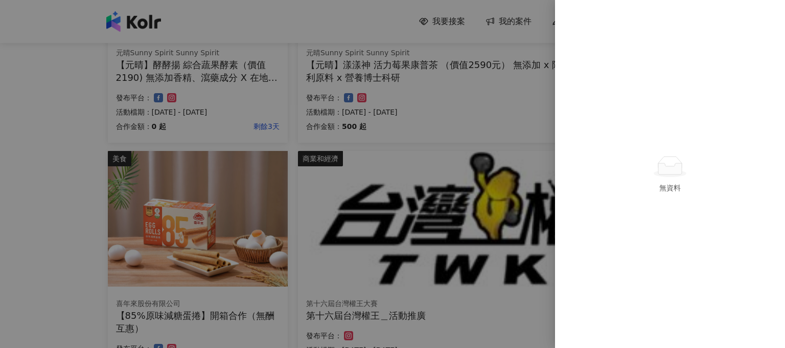
click at [584, 32] on div "無資料" at bounding box center [670, 174] width 230 height 348
click at [676, 175] on ellipse at bounding box center [670, 173] width 33 height 7
click at [410, 109] on div at bounding box center [392, 174] width 785 height 348
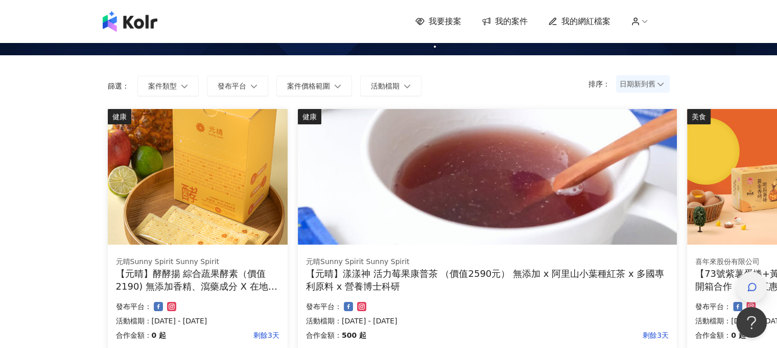
click at [749, 290] on icon "button" at bounding box center [753, 287] width 8 height 8
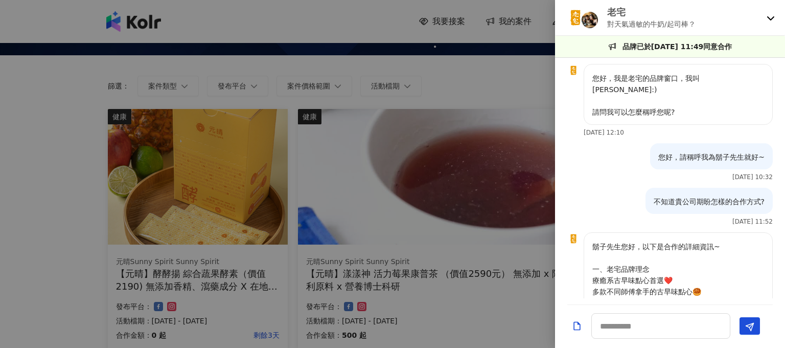
scroll to position [1378, 0]
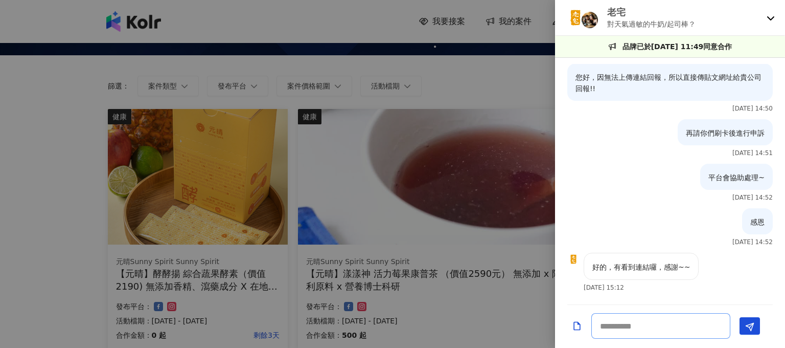
click at [621, 331] on textarea at bounding box center [660, 326] width 139 height 26
type textarea "**********"
click at [756, 334] on button "Send" at bounding box center [750, 325] width 20 height 17
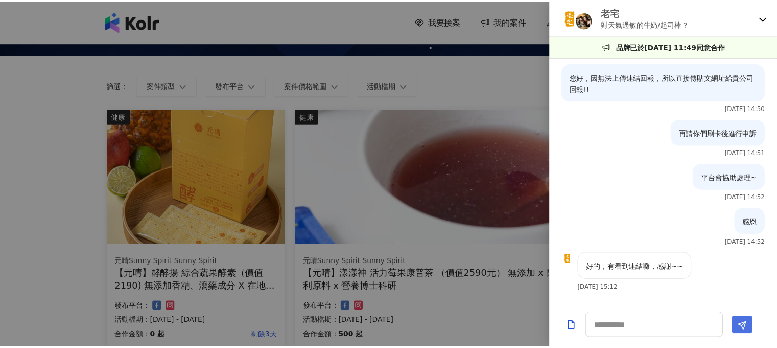
scroll to position [1423, 0]
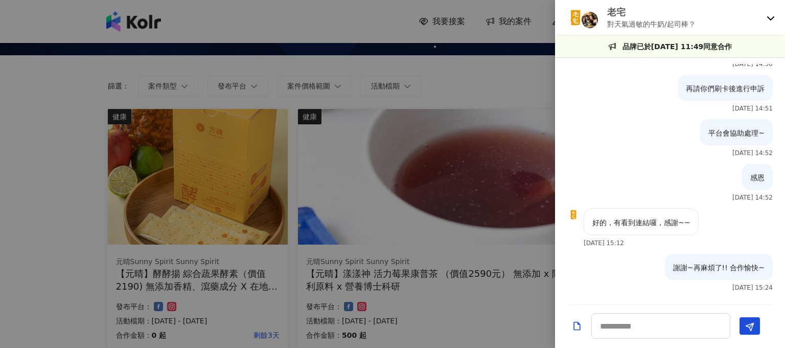
click at [771, 18] on icon at bounding box center [771, 18] width 8 height 8
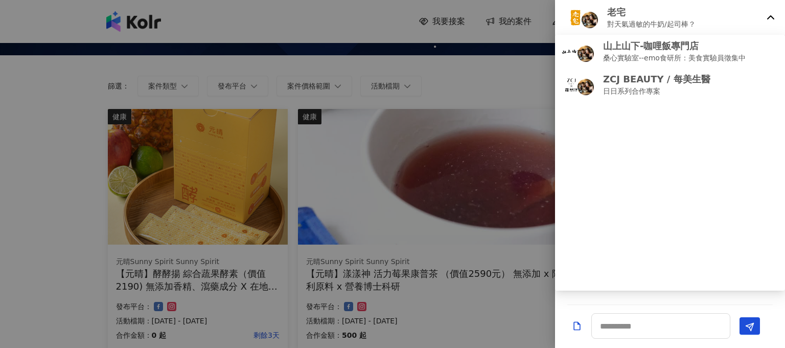
click at [440, 65] on div at bounding box center [392, 174] width 785 height 348
